Goal: Find specific page/section: Find specific page/section

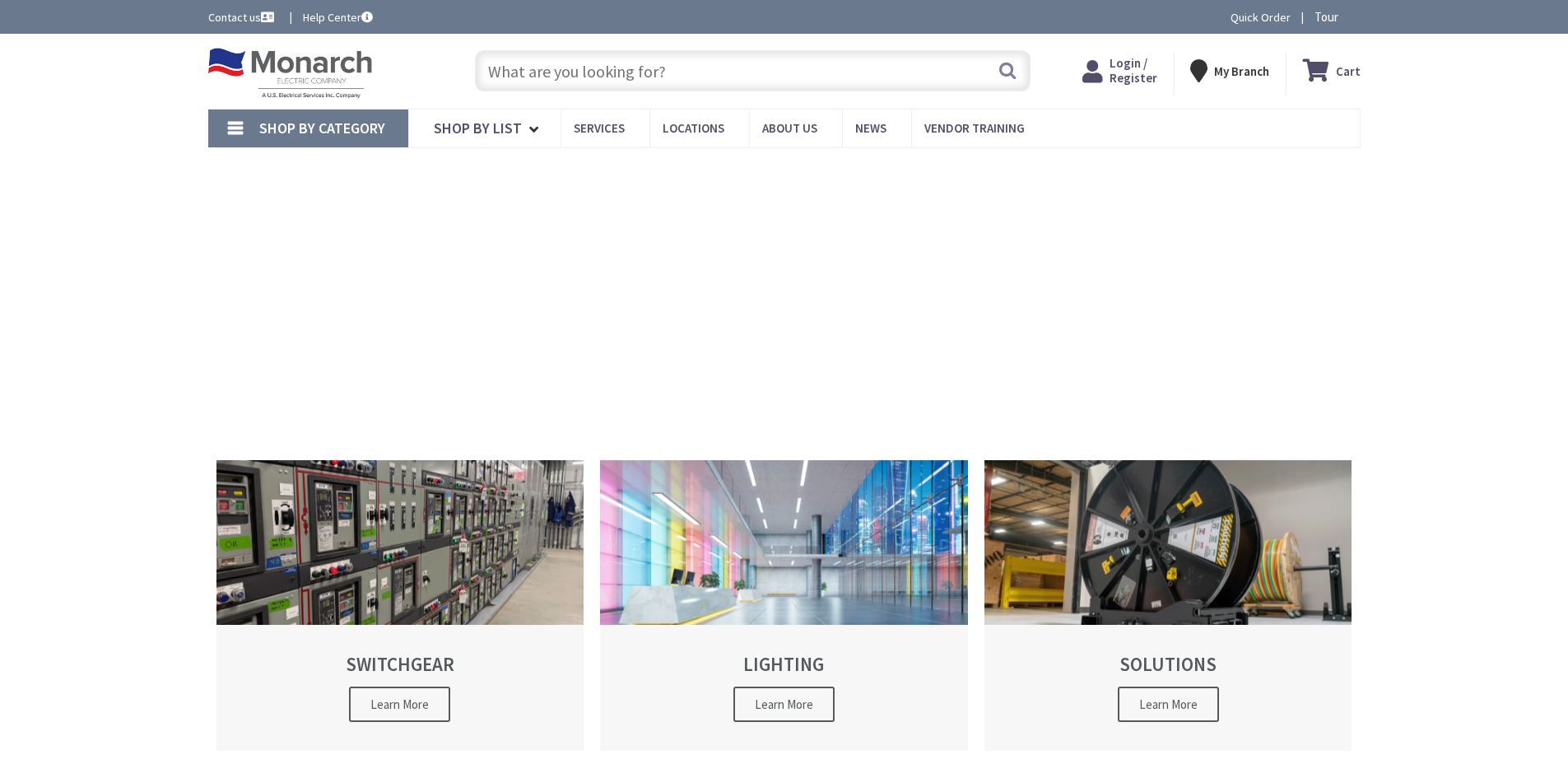
type input "[STREET_ADDRESS]"
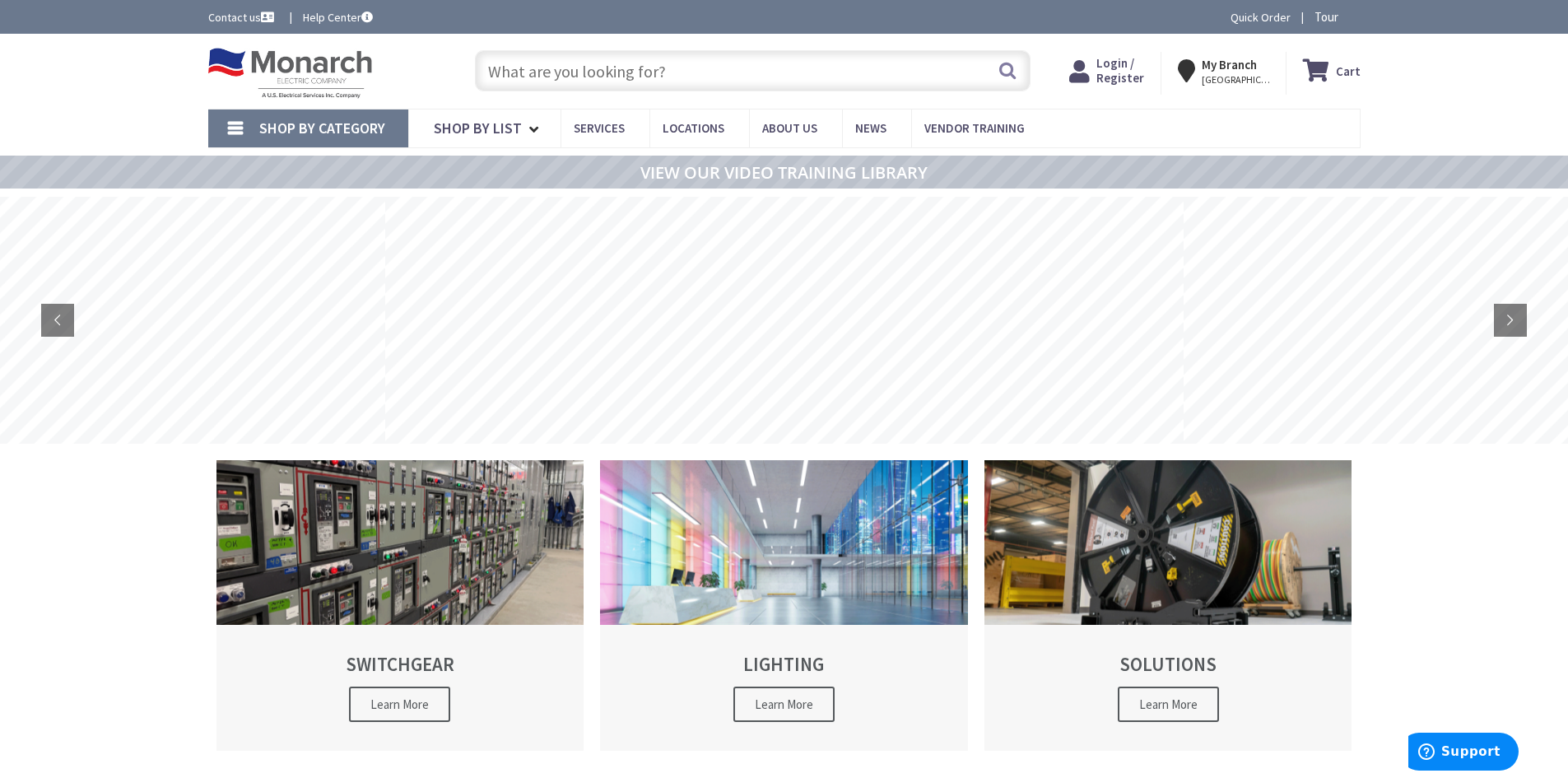
click at [1133, 74] on span "Login / Register" at bounding box center [1120, 71] width 48 height 31
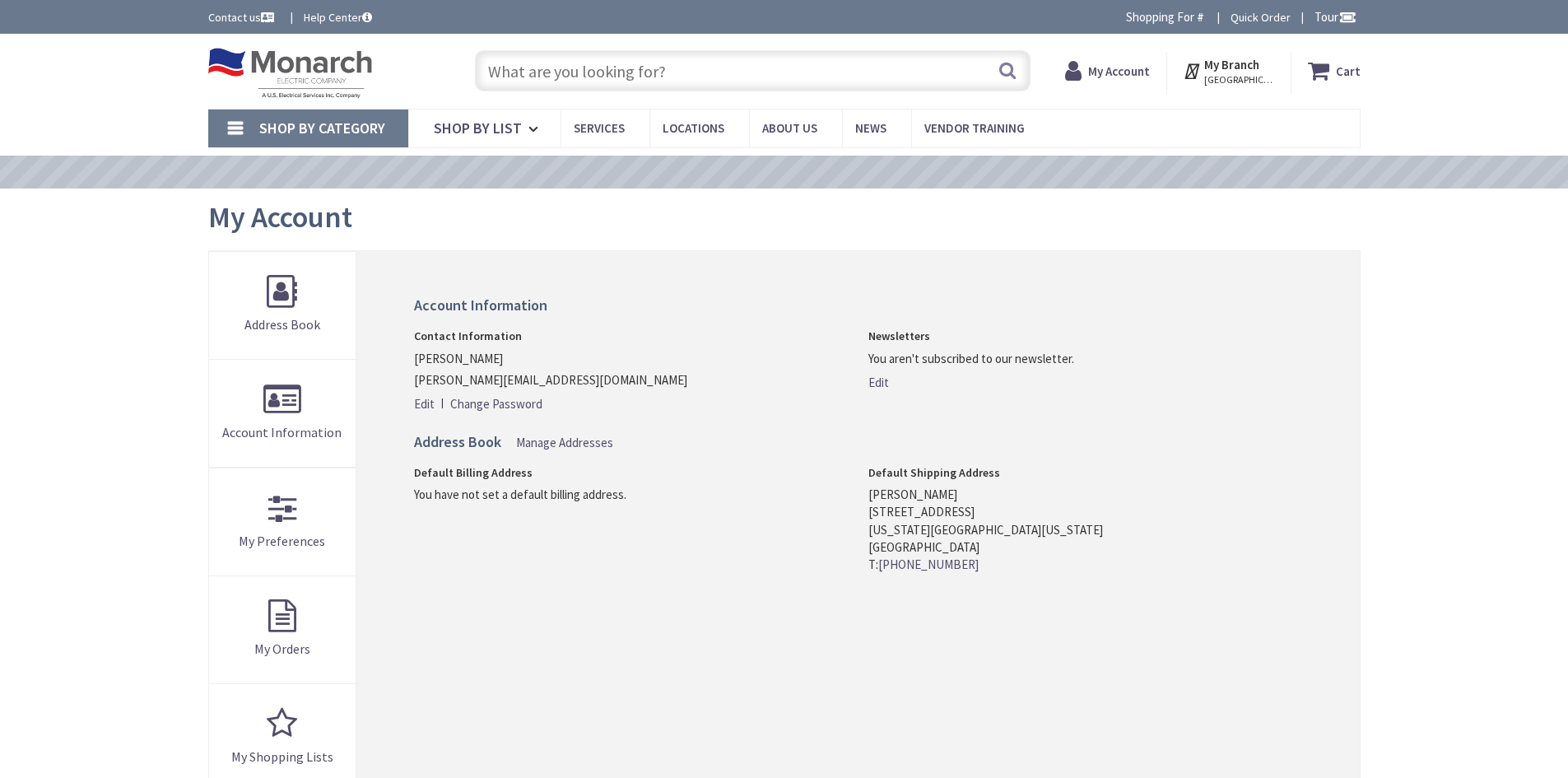
click at [768, 78] on input "text" at bounding box center [752, 70] width 555 height 41
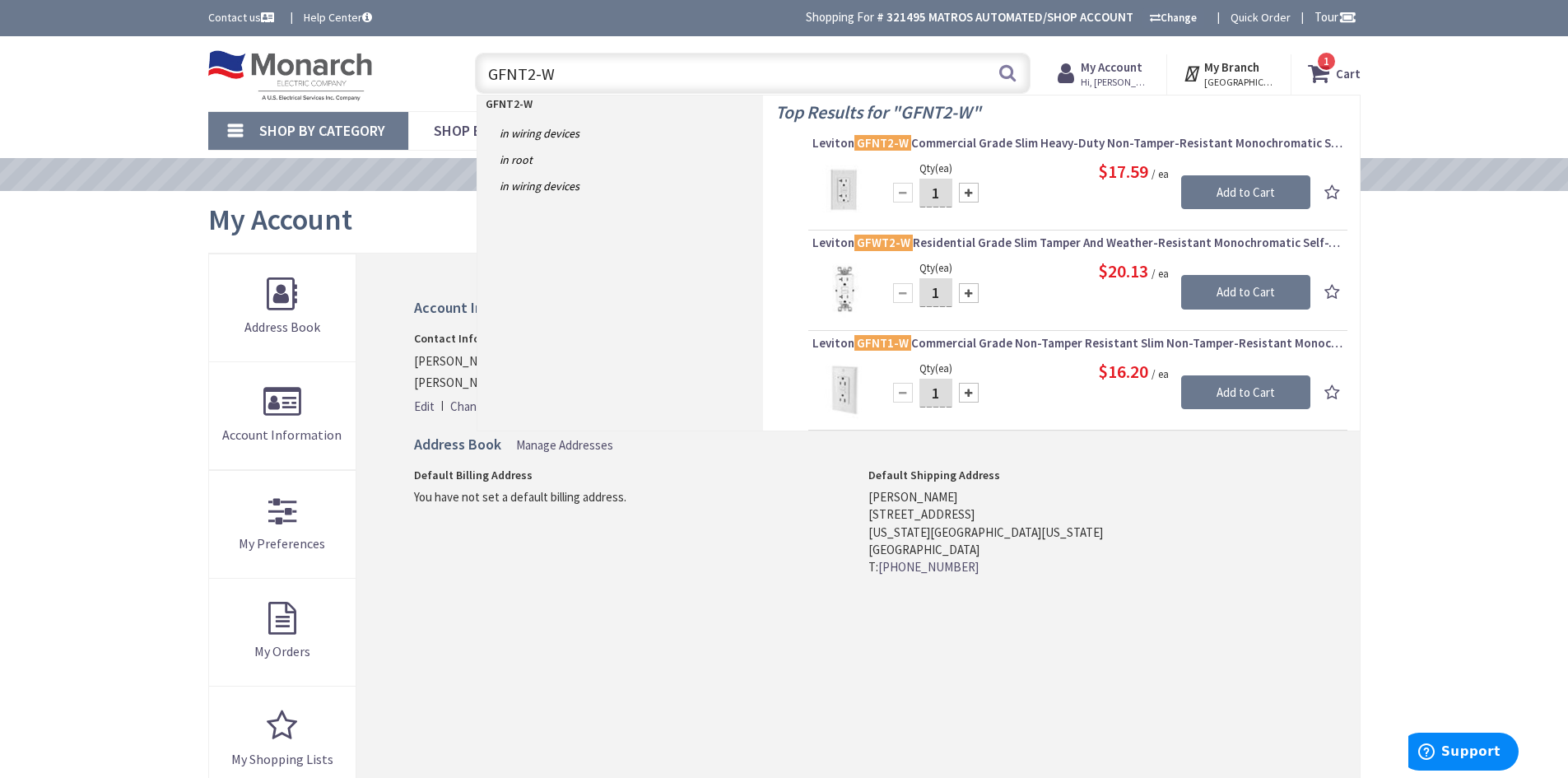
type input "GFNT2-W"
